Goal: Information Seeking & Learning: Learn about a topic

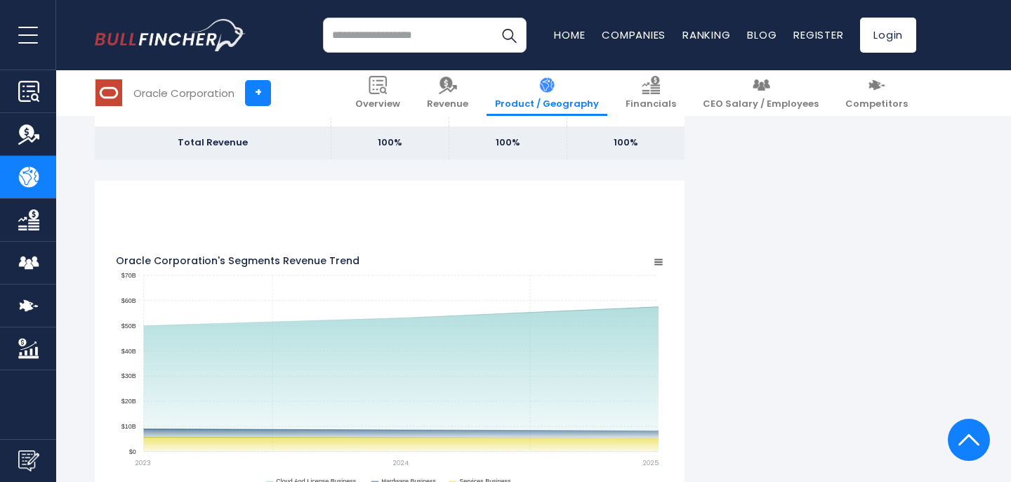
scroll to position [1124, 0]
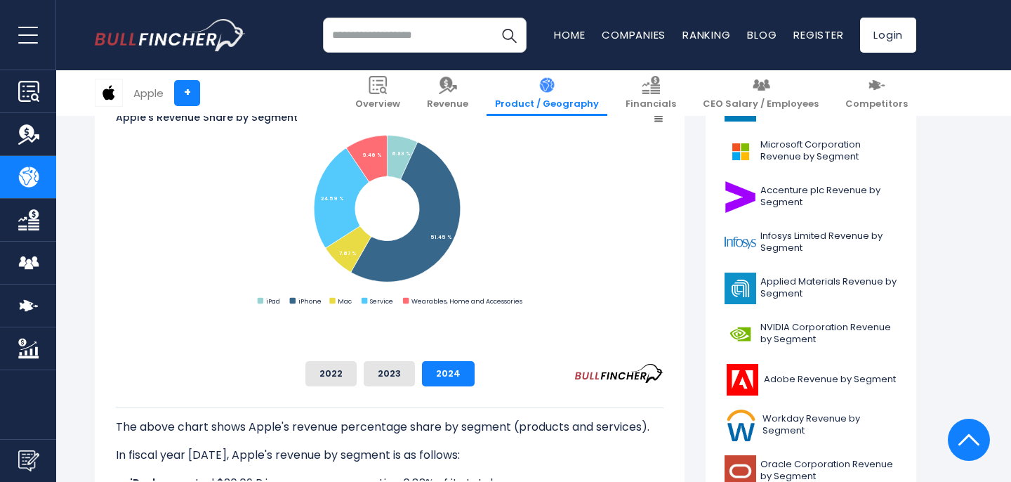
scroll to position [453, 0]
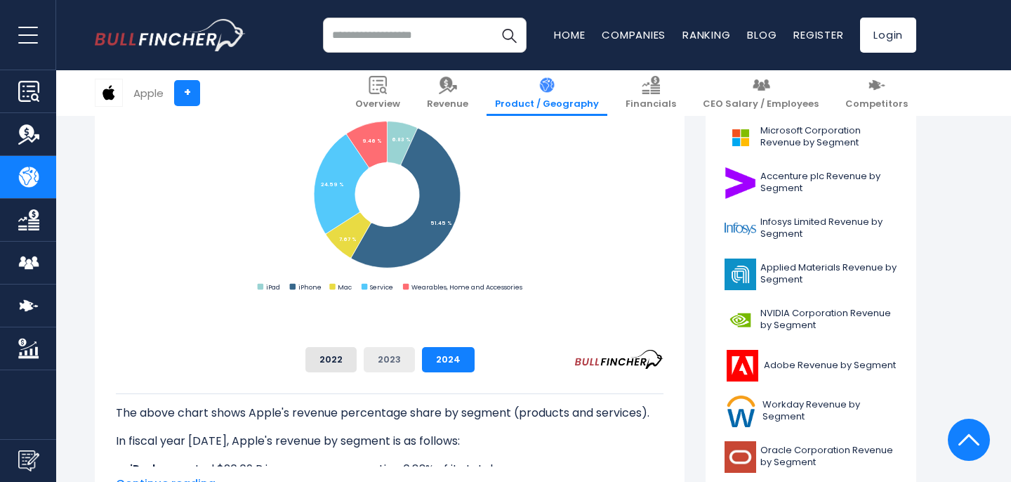
click at [415, 368] on button "2023" at bounding box center [389, 359] width 51 height 25
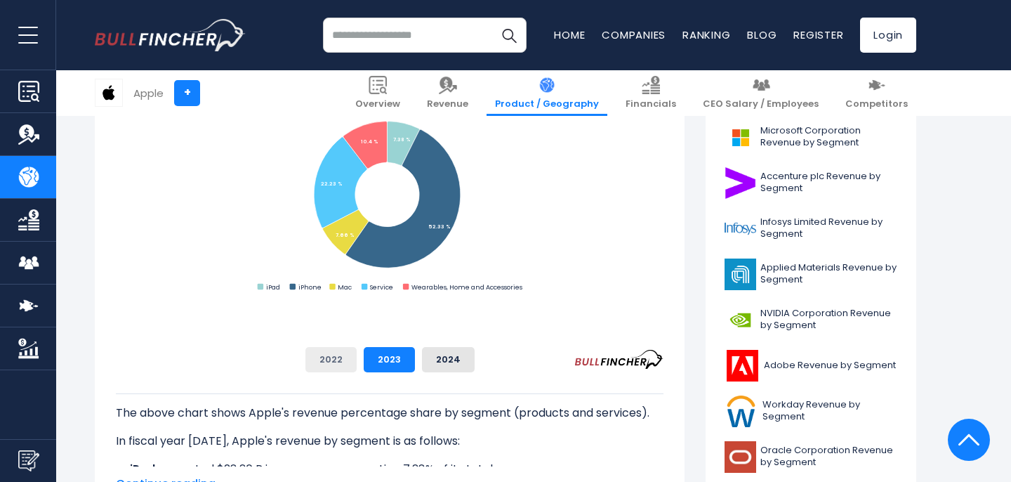
click at [357, 369] on button "2022" at bounding box center [330, 359] width 51 height 25
click at [415, 367] on button "2023" at bounding box center [389, 359] width 51 height 25
click at [475, 354] on button "2024" at bounding box center [448, 359] width 53 height 25
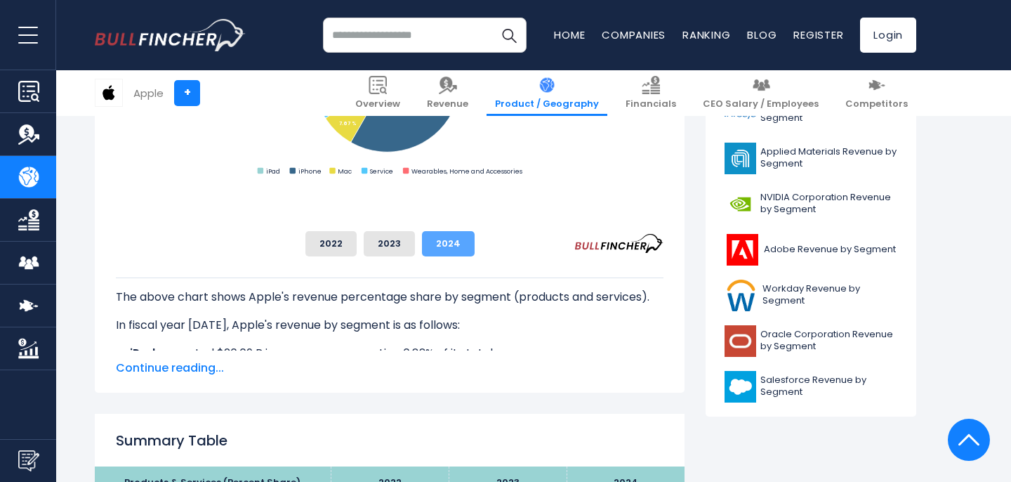
scroll to position [569, 0]
click at [171, 379] on div "Apple's Revenue Share by Segment Created with Highcharts 12.1.2 Chart context m…" at bounding box center [390, 157] width 590 height 470
click at [183, 365] on span "Continue reading..." at bounding box center [390, 367] width 548 height 17
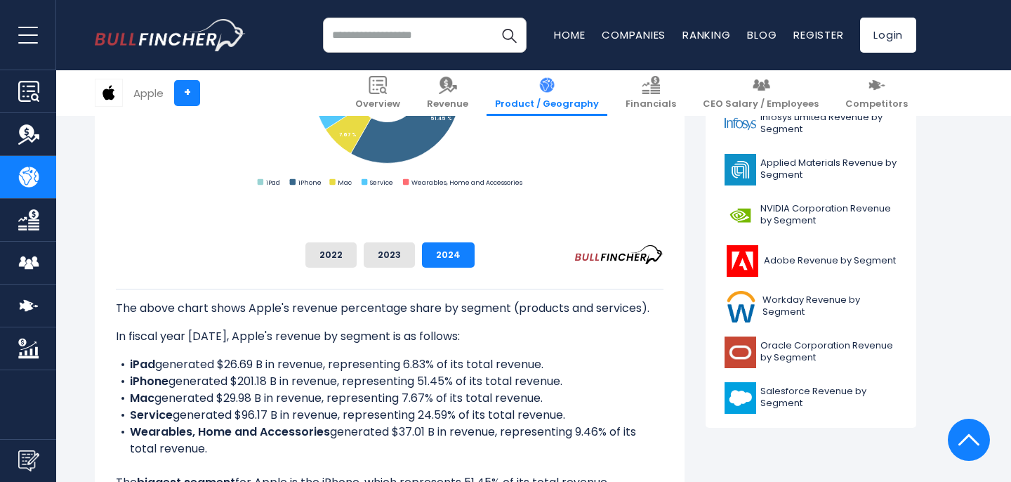
scroll to position [492, 0]
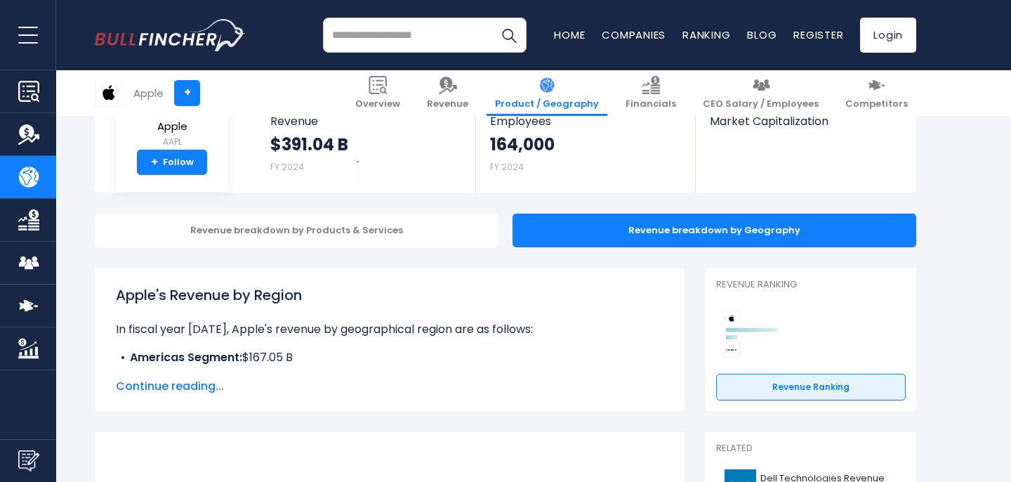
scroll to position [126, 0]
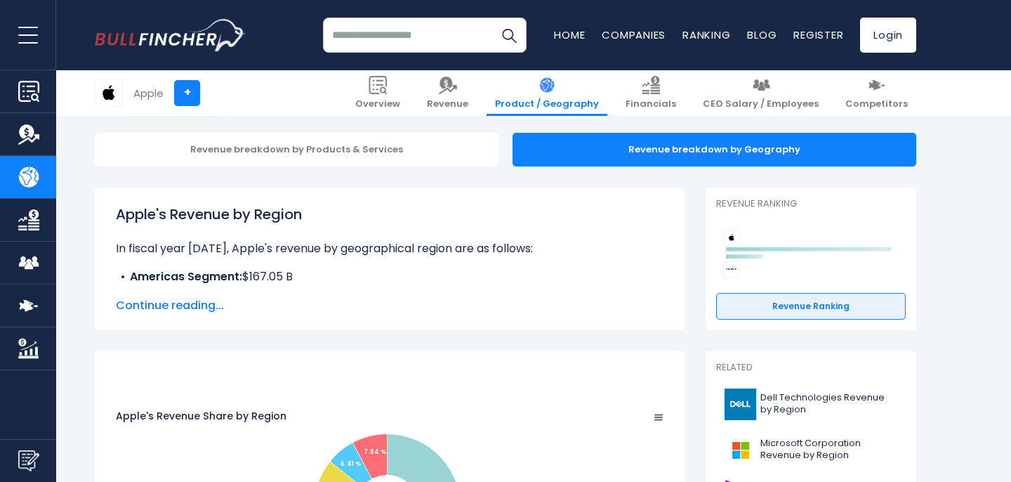
click at [197, 305] on span "Continue reading..." at bounding box center [390, 305] width 548 height 17
